Goal: Navigation & Orientation: Find specific page/section

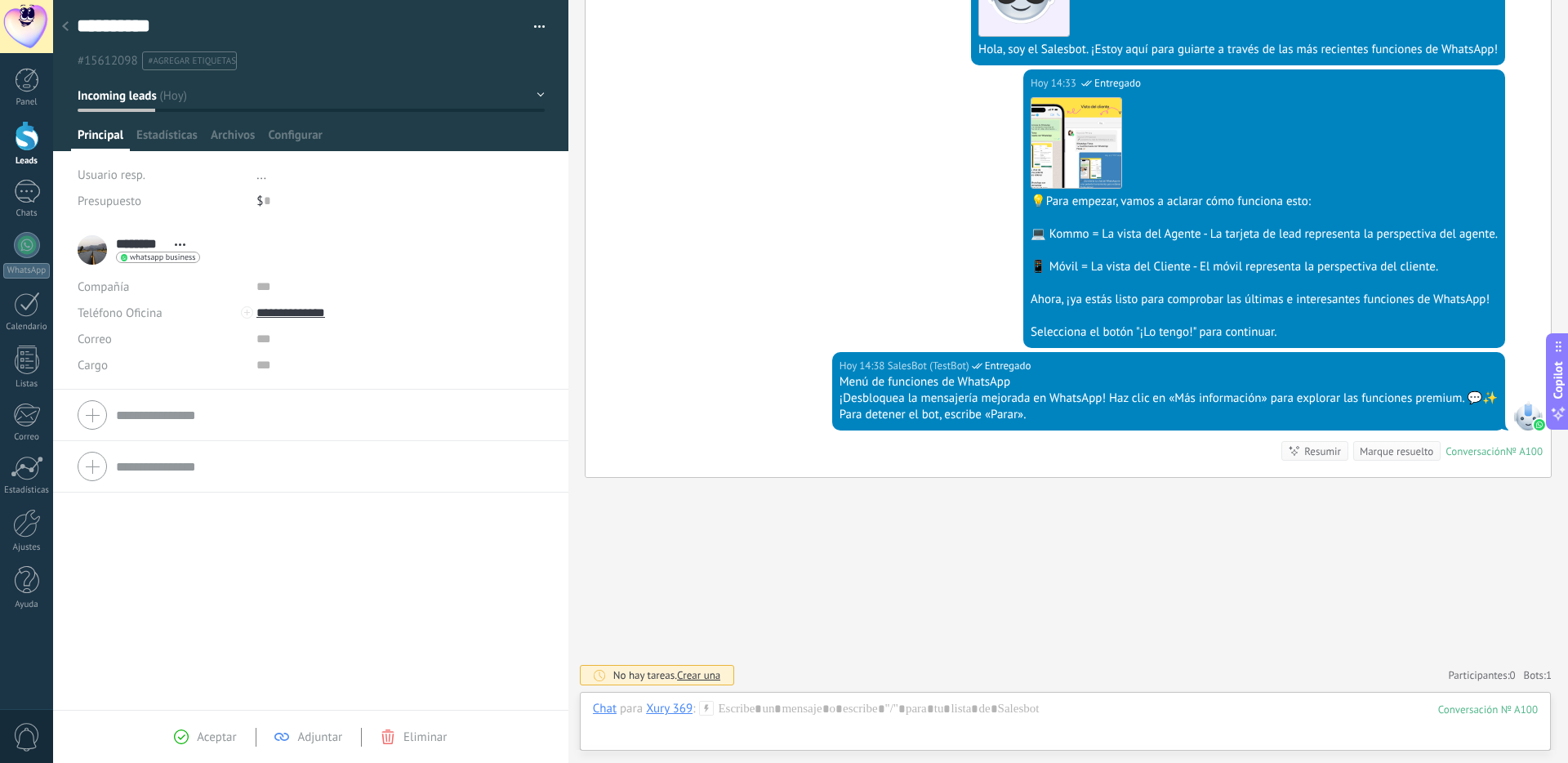
click at [19, 131] on div at bounding box center [27, 135] width 25 height 31
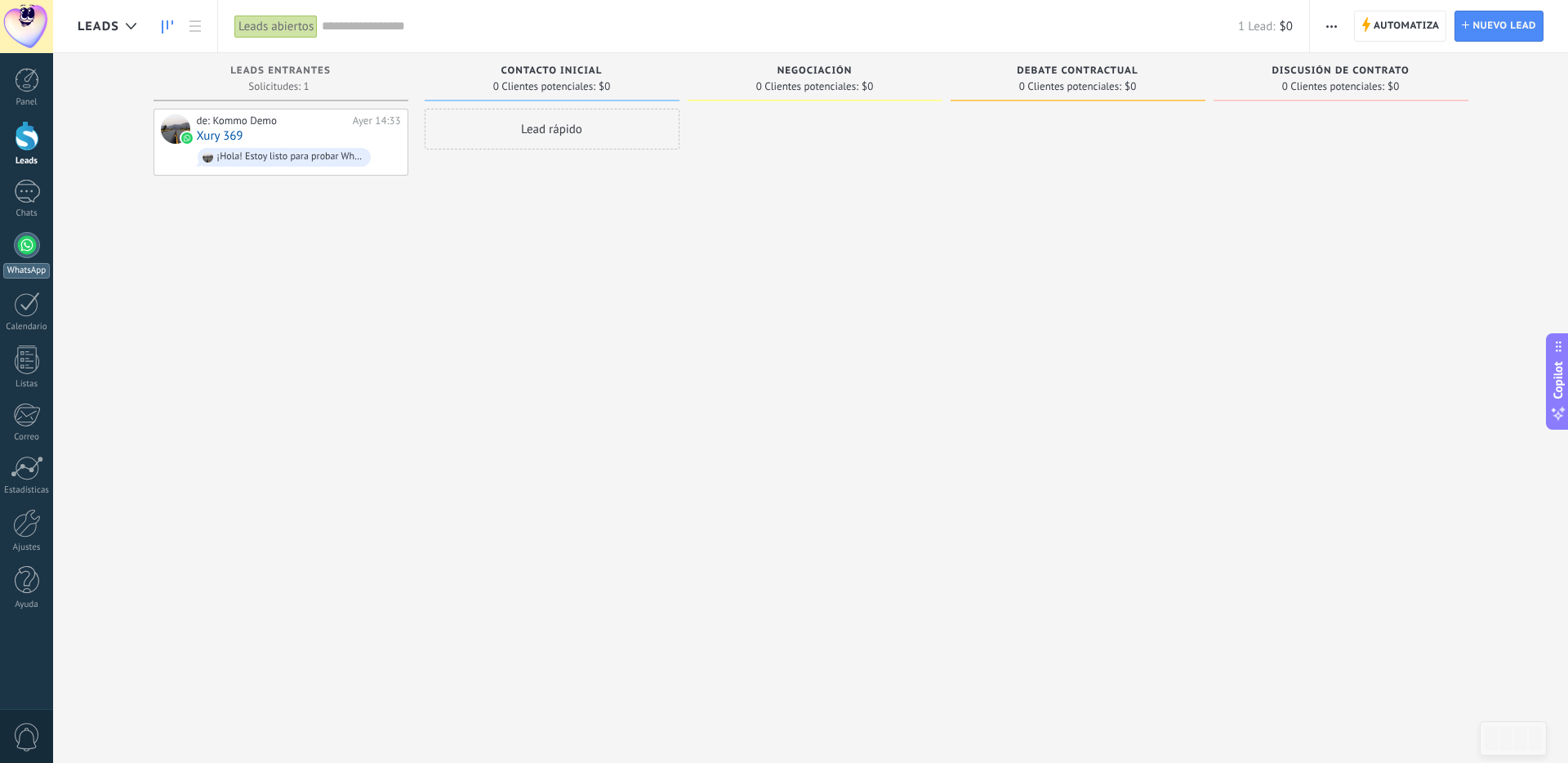
click at [21, 241] on div at bounding box center [27, 245] width 26 height 26
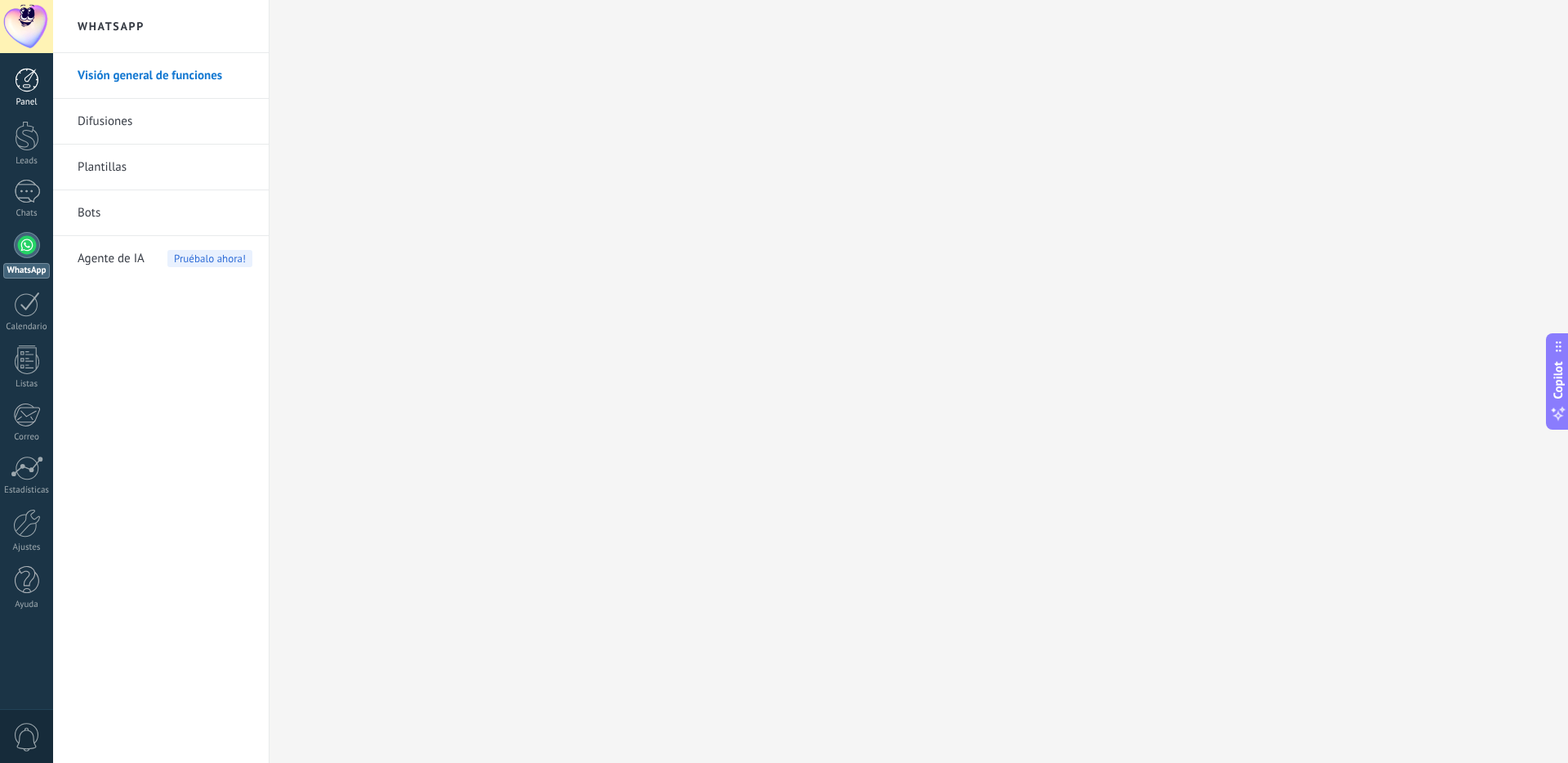
click at [31, 89] on div at bounding box center [27, 80] width 25 height 25
